Goal: Task Accomplishment & Management: Use online tool/utility

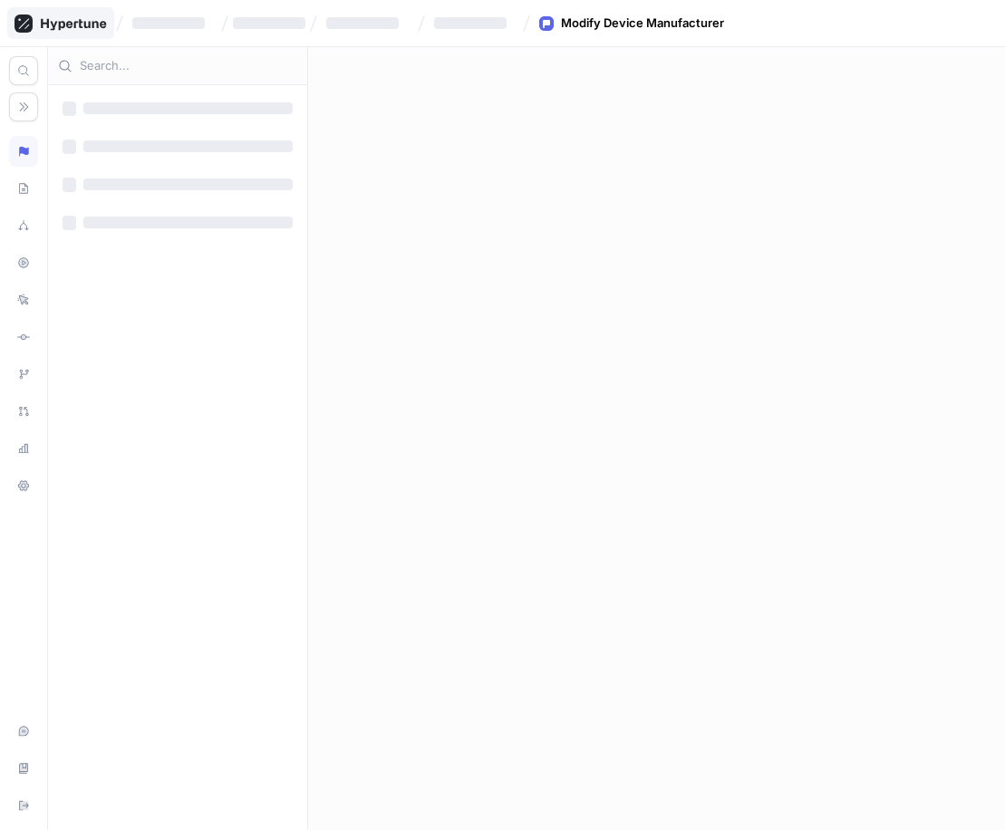
click at [74, 25] on icon at bounding box center [73, 24] width 65 height 12
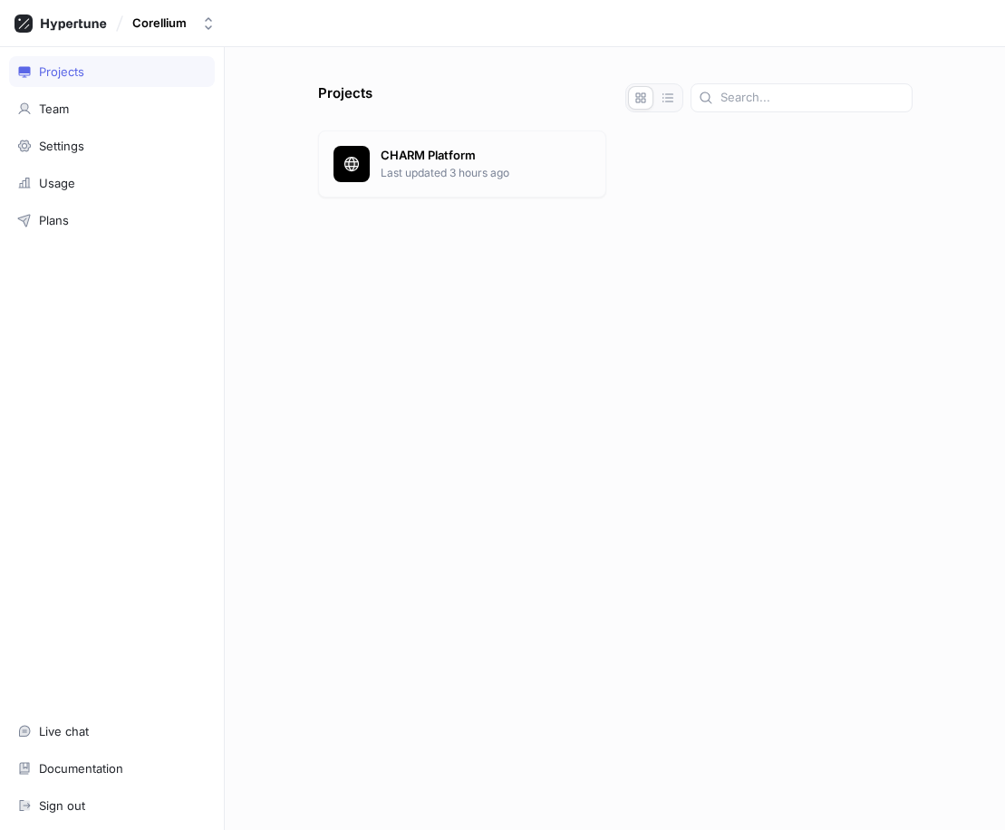
click at [405, 160] on p "CHARM Platform" at bounding box center [485, 156] width 210 height 18
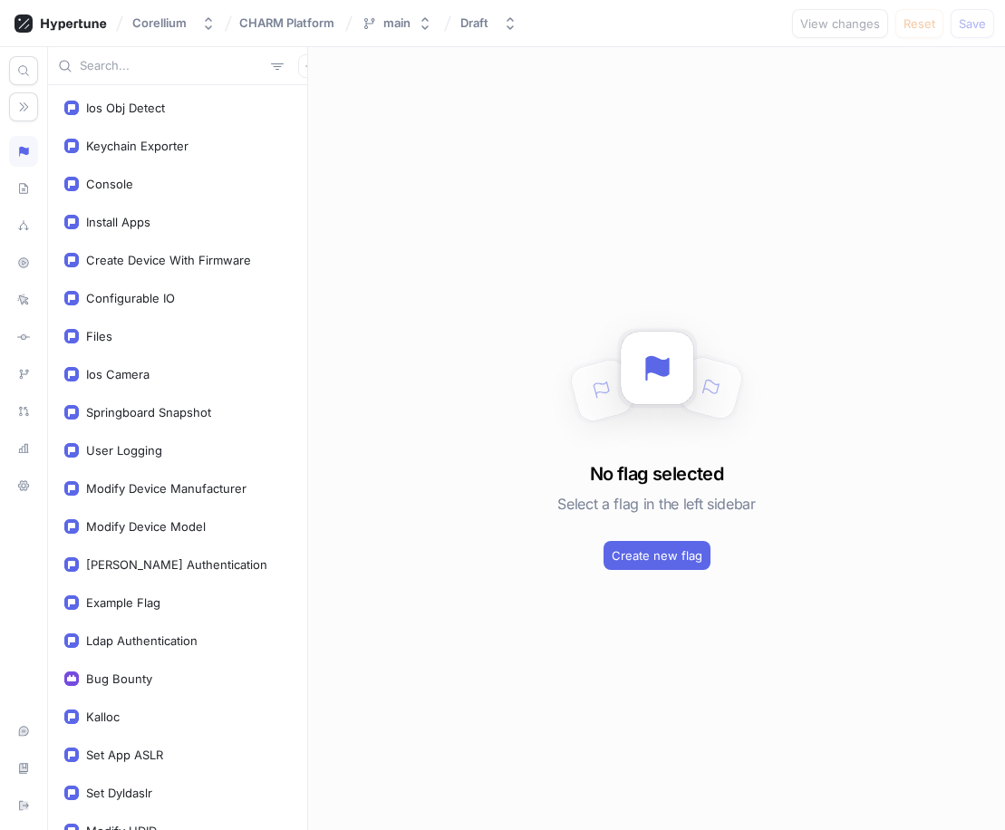
click at [171, 64] on input "text" at bounding box center [172, 66] width 184 height 18
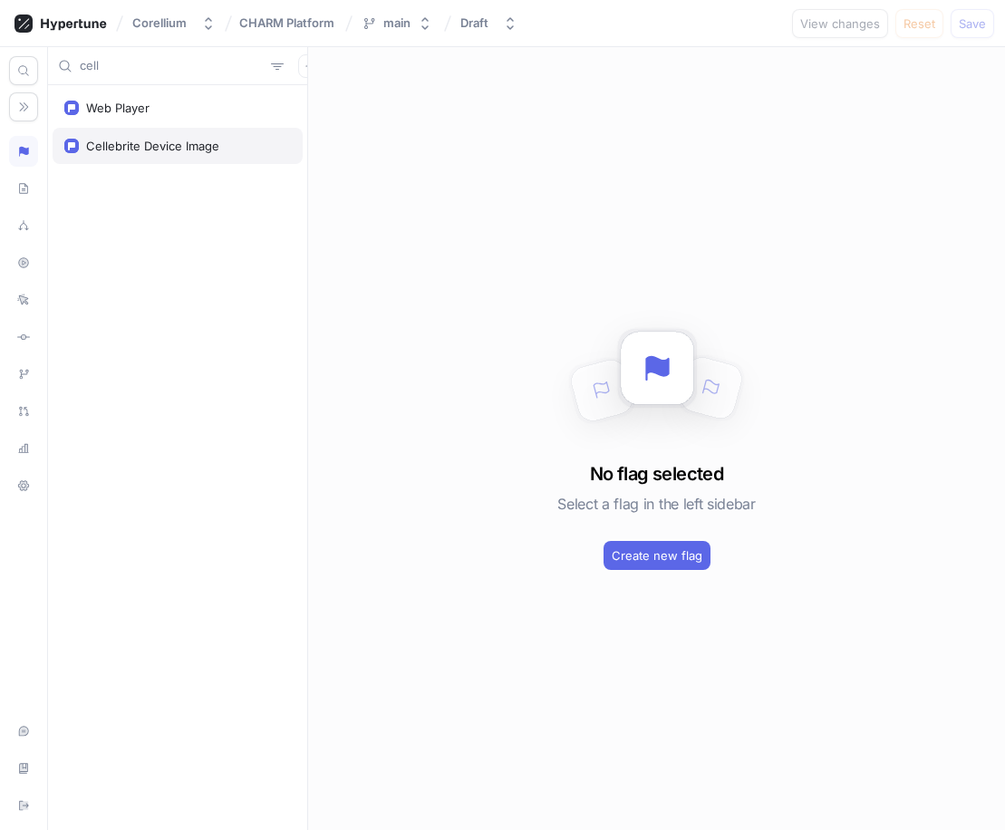
type input "cell"
click at [187, 140] on div "Cellebrite Device Image" at bounding box center [152, 146] width 133 height 14
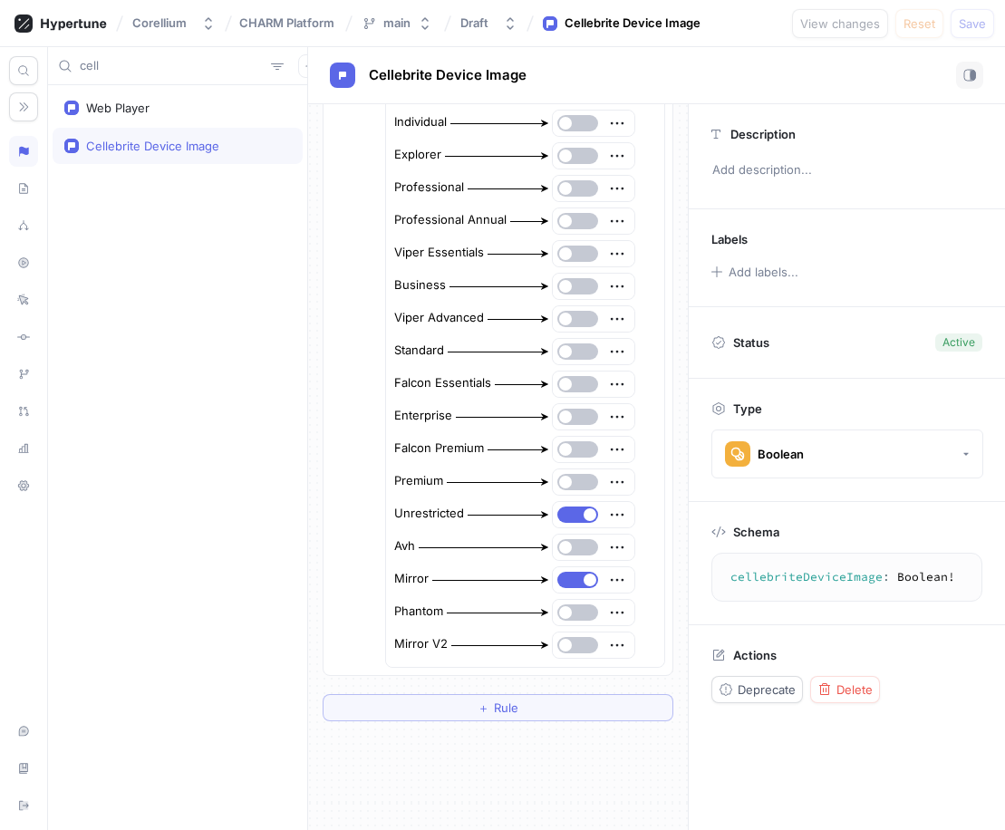
scroll to position [483, 0]
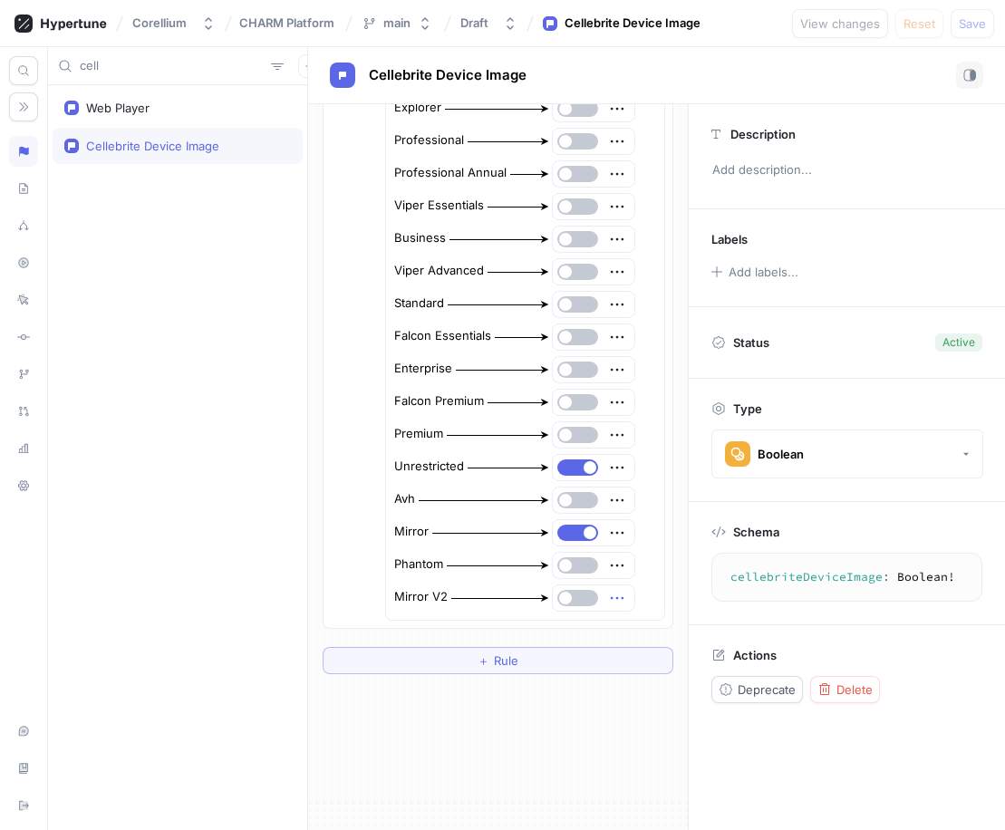
click at [571, 601] on button "button" at bounding box center [577, 598] width 41 height 16
click at [973, 27] on span "Save" at bounding box center [971, 23] width 27 height 11
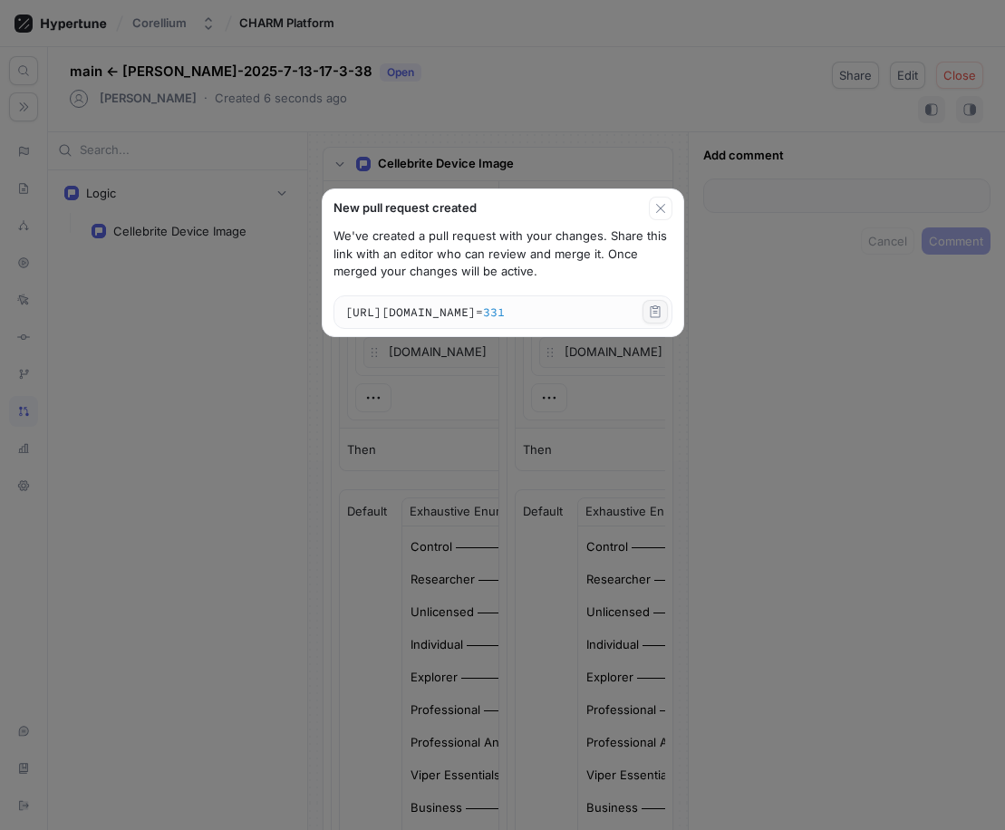
click at [658, 309] on icon "button" at bounding box center [655, 311] width 14 height 14
click at [668, 206] on icon "button" at bounding box center [660, 208] width 14 height 14
type textarea "x"
